Goal: Find contact information: Find contact information

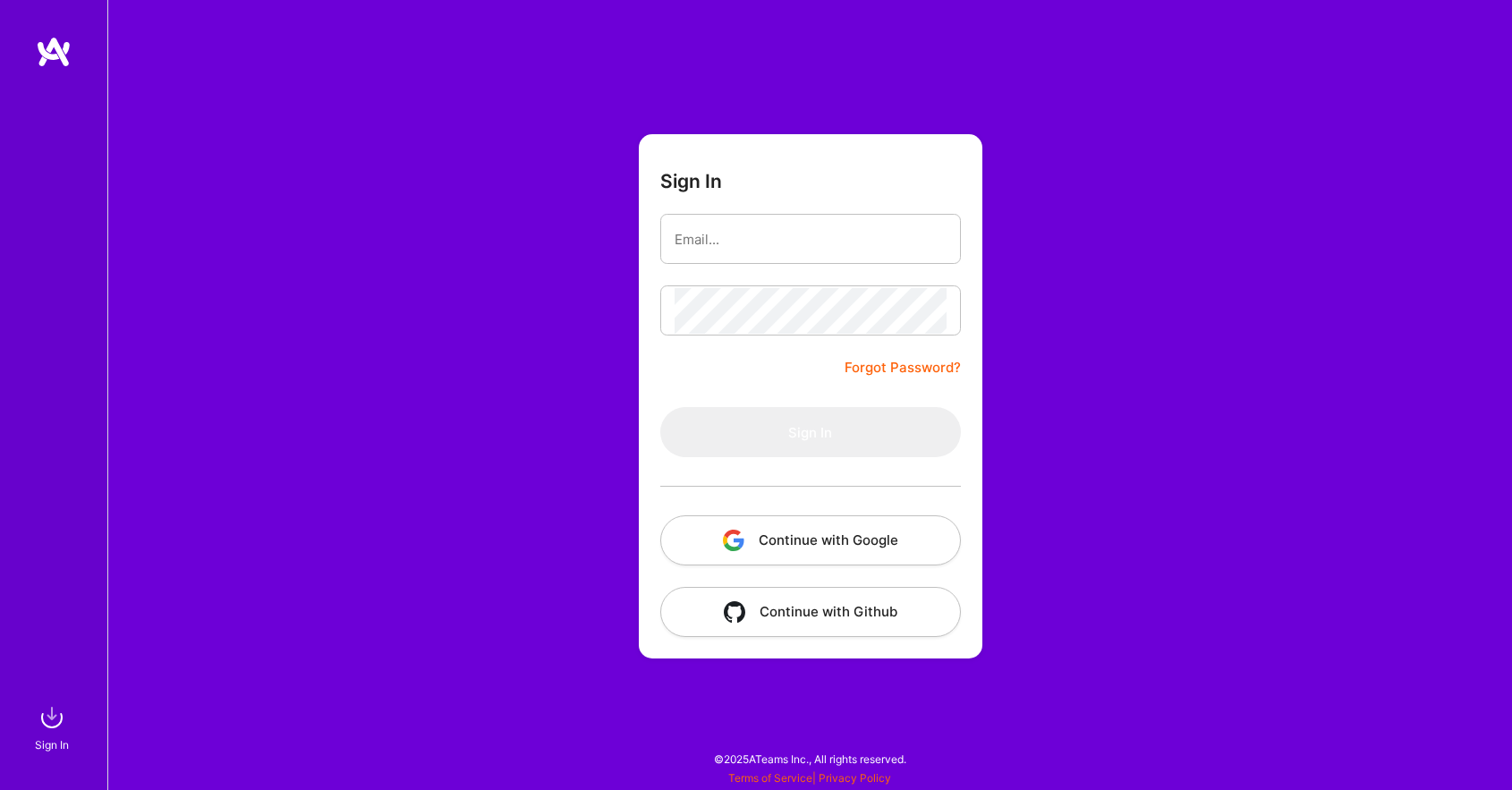
click at [774, 542] on button "Continue with Google" at bounding box center [810, 540] width 301 height 50
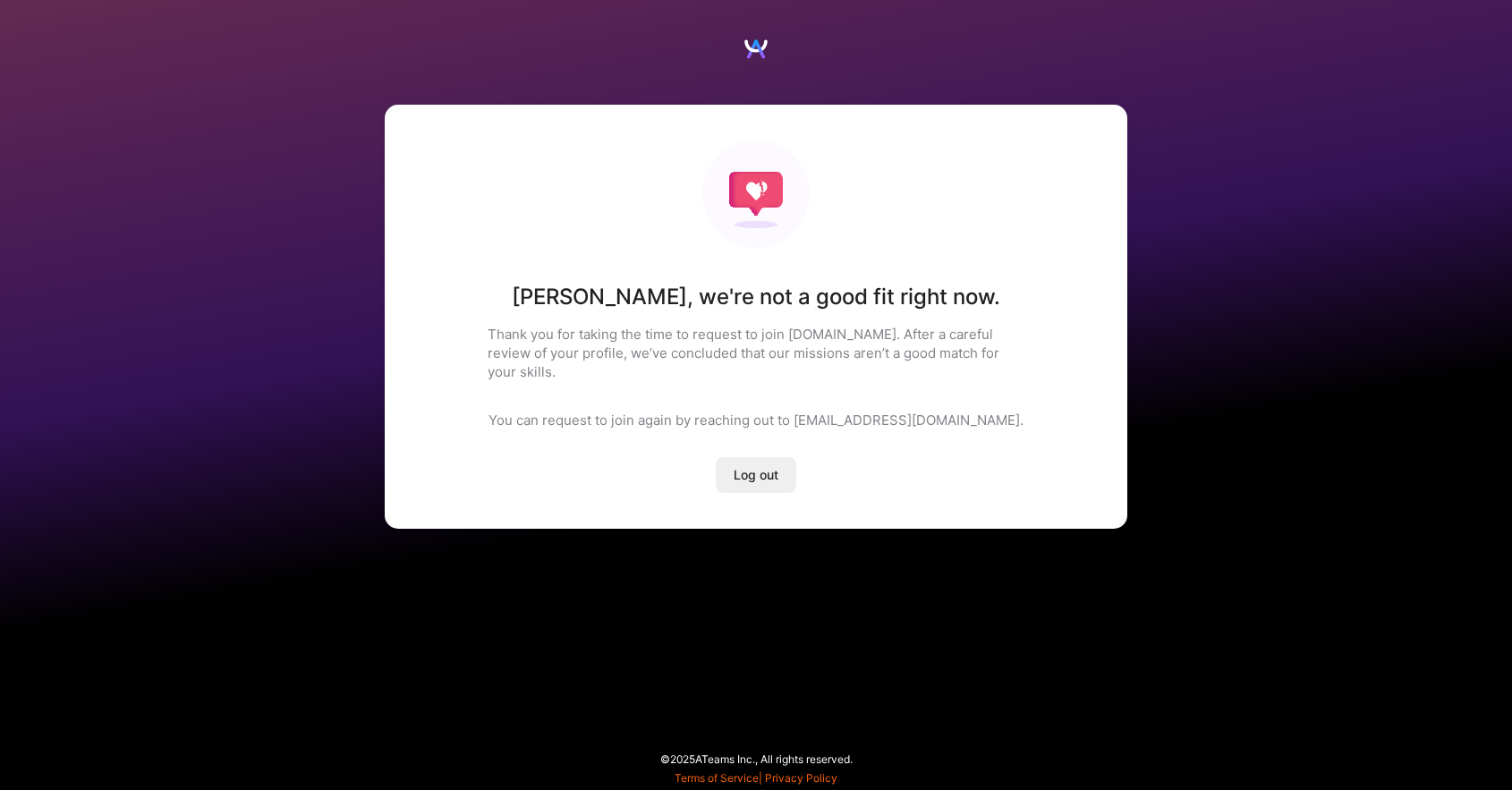
click at [759, 341] on p "Thank you for taking the time to request to join [DOMAIN_NAME]. After a careful…" at bounding box center [756, 352] width 537 height 56
click at [828, 411] on p "You can request to join again by reaching out to [EMAIL_ADDRESS][DOMAIN_NAME]." at bounding box center [756, 420] width 535 height 18
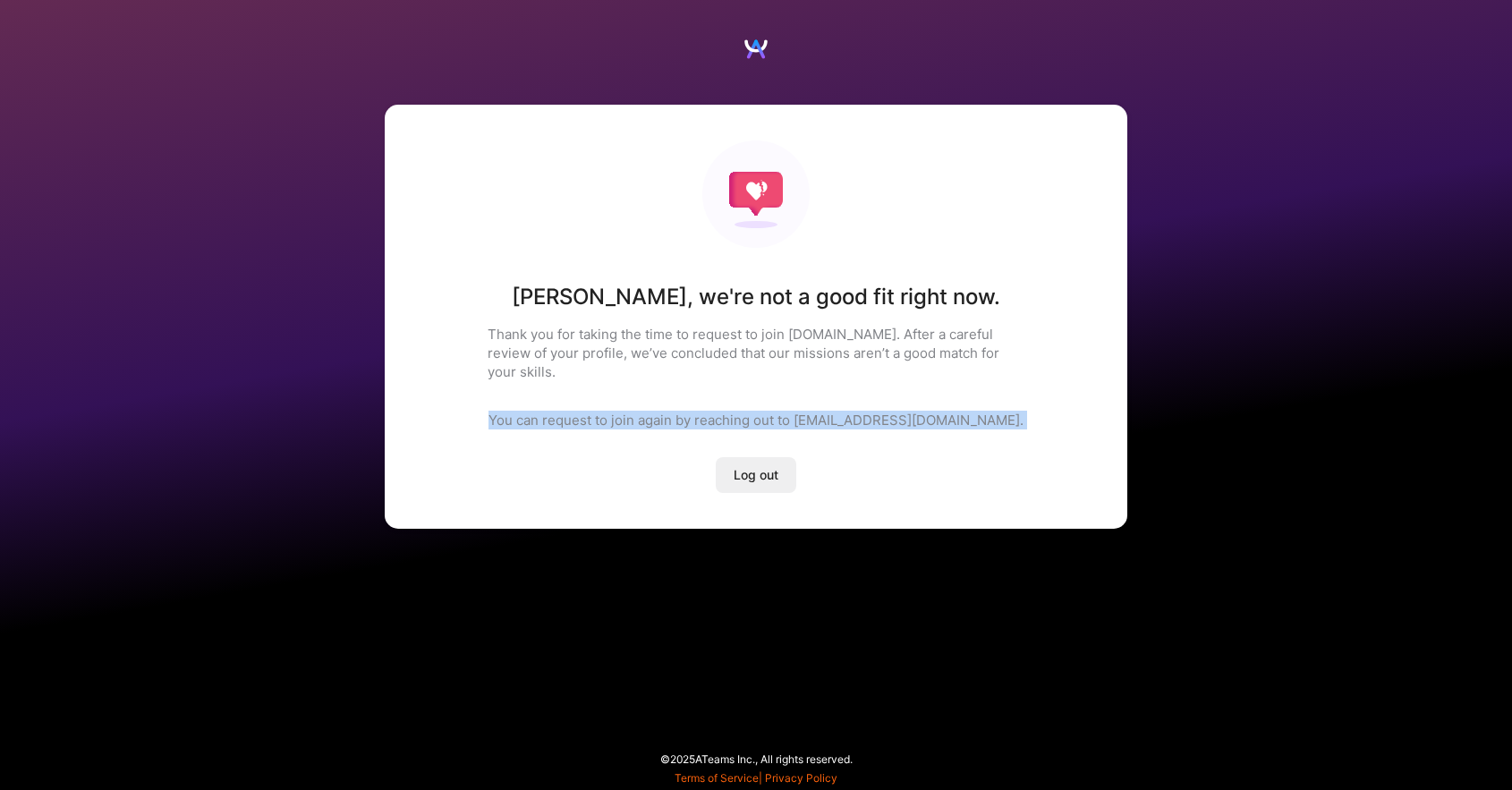
click at [828, 411] on p "You can request to join again by reaching out to [EMAIL_ADDRESS][DOMAIN_NAME]." at bounding box center [756, 420] width 535 height 18
click at [698, 411] on p "You can request to join again by reaching out to [EMAIL_ADDRESS][DOMAIN_NAME]." at bounding box center [756, 420] width 535 height 18
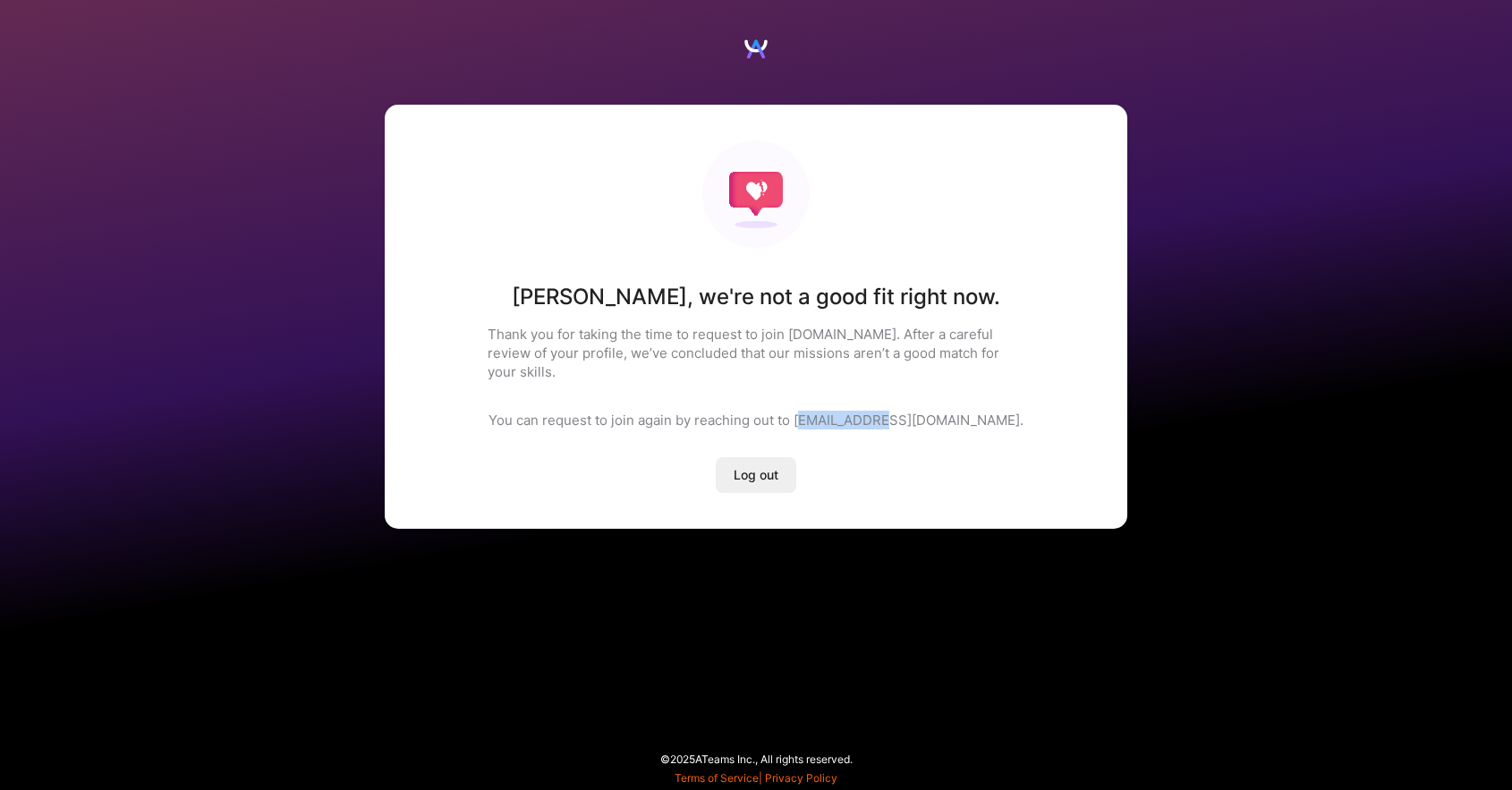
drag, startPoint x: 859, startPoint y: 401, endPoint x: 940, endPoint y: 401, distance: 81.0
click at [940, 411] on p "You can request to join again by reaching out to [EMAIL_ADDRESS][DOMAIN_NAME]." at bounding box center [756, 420] width 535 height 18
click at [877, 411] on p "You can request to join again by reaching out to [EMAIL_ADDRESS][DOMAIN_NAME]." at bounding box center [756, 420] width 535 height 18
drag, startPoint x: 858, startPoint y: 402, endPoint x: 945, endPoint y: 402, distance: 87.0
click at [945, 411] on p "You can request to join again by reaching out to [EMAIL_ADDRESS][DOMAIN_NAME]." at bounding box center [756, 420] width 535 height 18
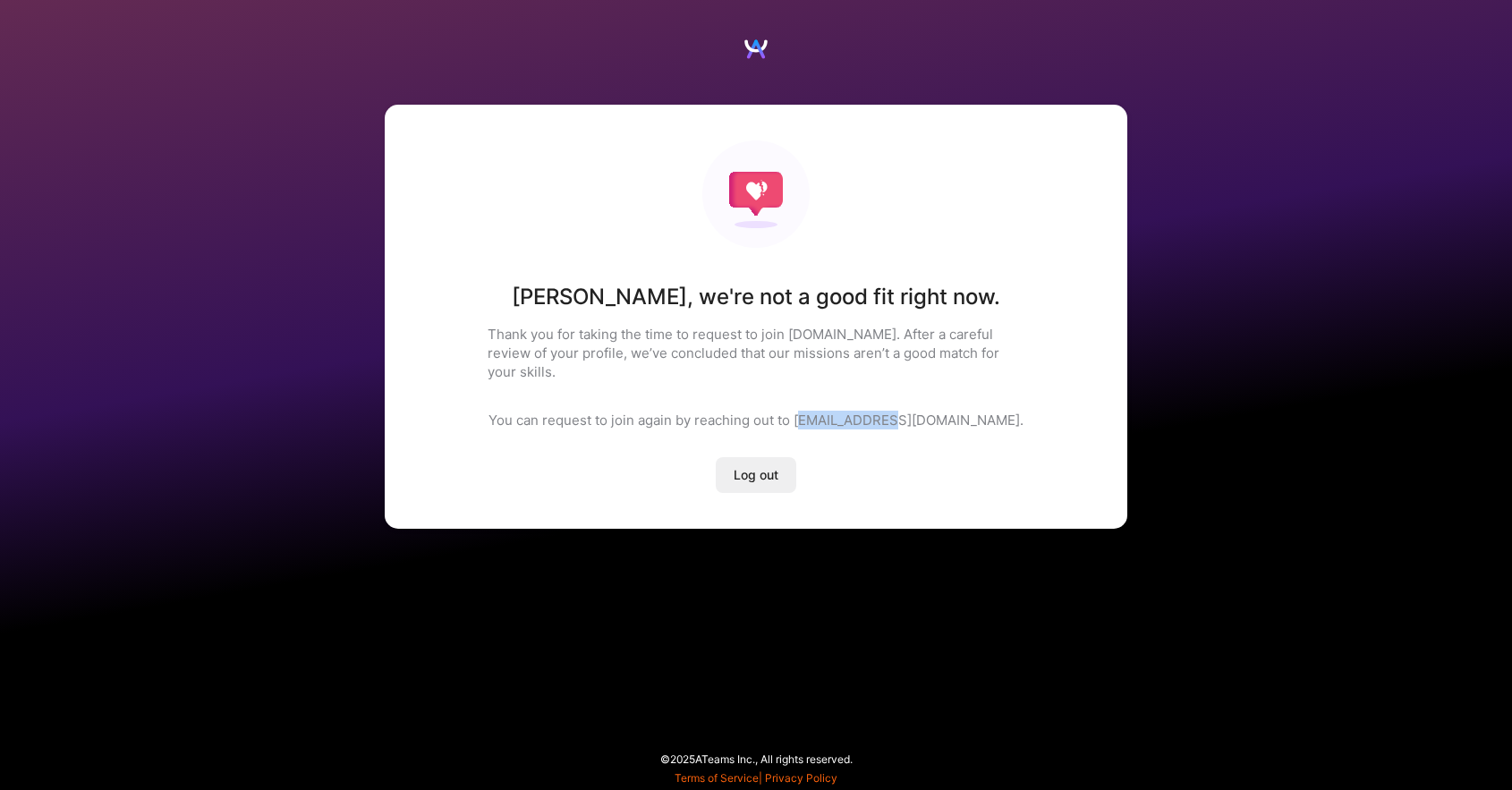
click at [858, 411] on p "You can request to join again by reaching out to [EMAIL_ADDRESS][DOMAIN_NAME]." at bounding box center [756, 420] width 535 height 18
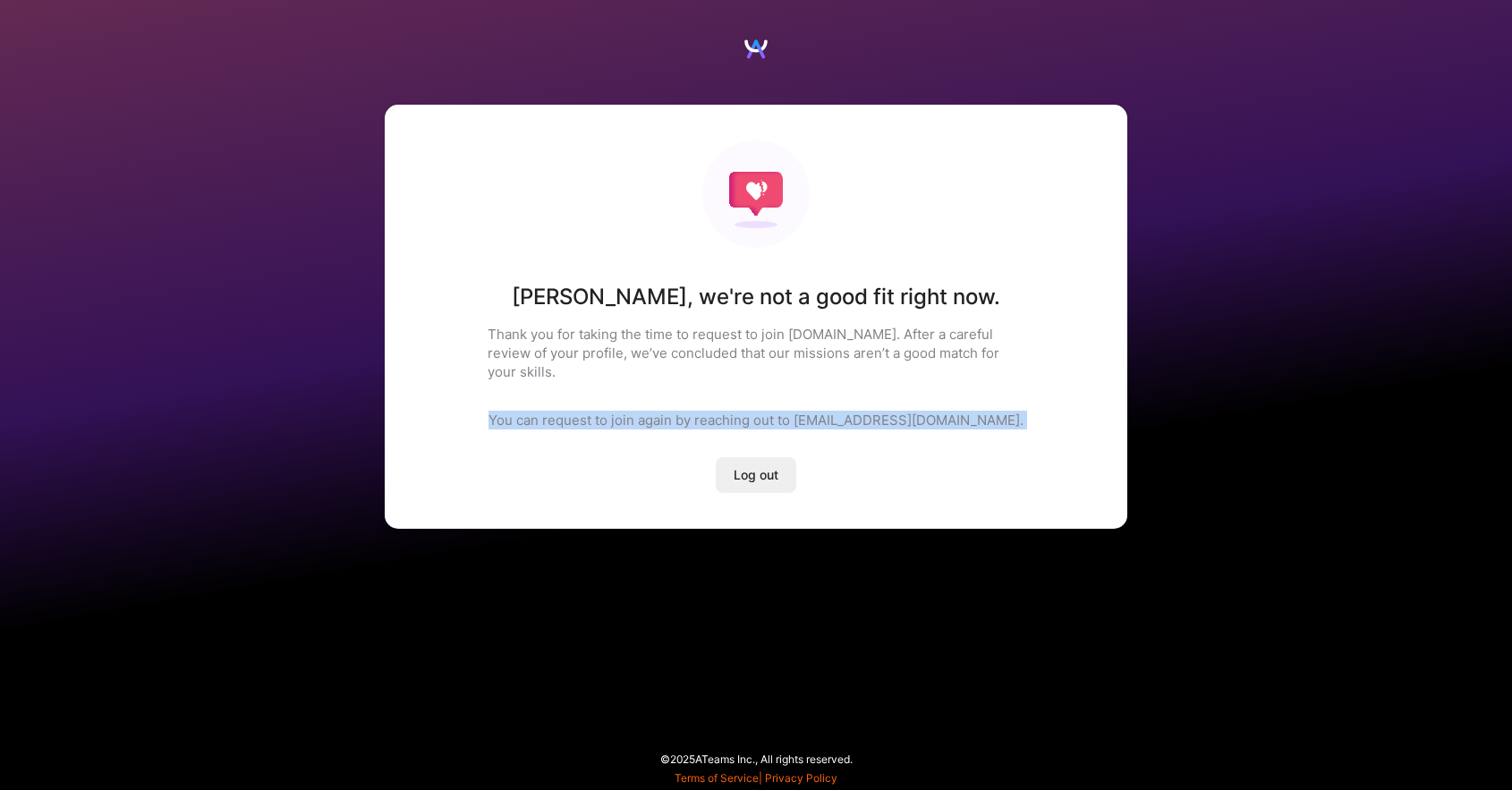
click at [858, 411] on p "You can request to join again by reaching out to [EMAIL_ADDRESS][DOMAIN_NAME]." at bounding box center [756, 420] width 535 height 18
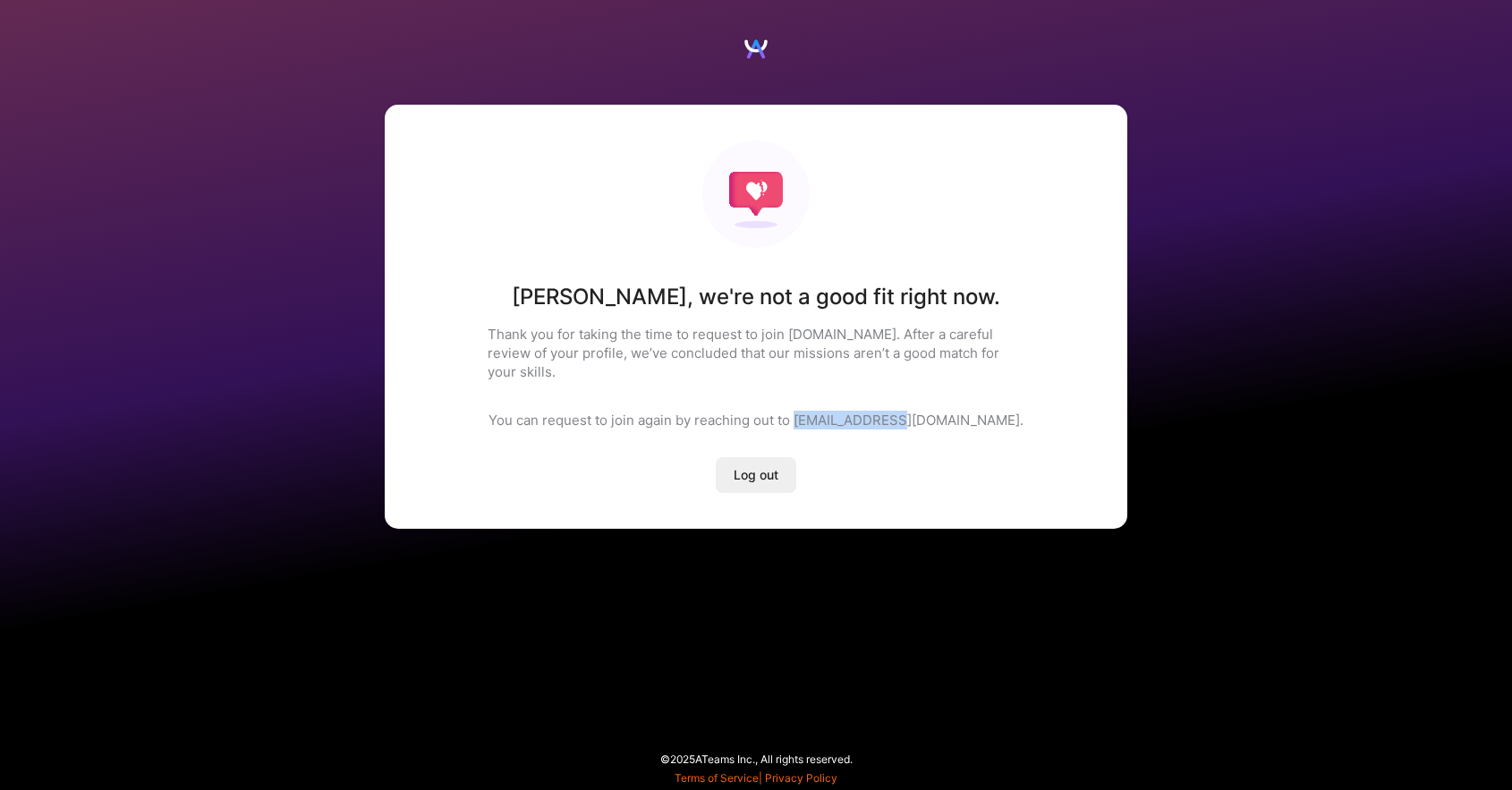
drag, startPoint x: 858, startPoint y: 403, endPoint x: 938, endPoint y: 398, distance: 80.2
click at [938, 411] on p "You can request to join again by reaching out to [EMAIL_ADDRESS][DOMAIN_NAME]." at bounding box center [756, 420] width 535 height 18
